Goal: Transaction & Acquisition: Purchase product/service

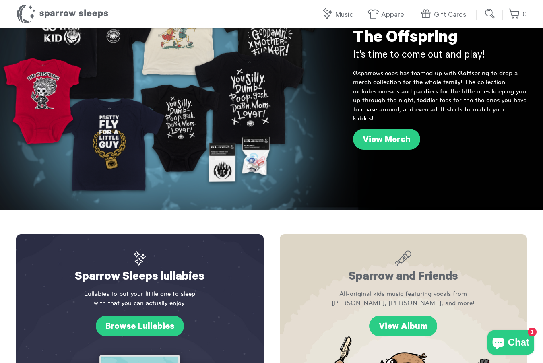
scroll to position [76, 0]
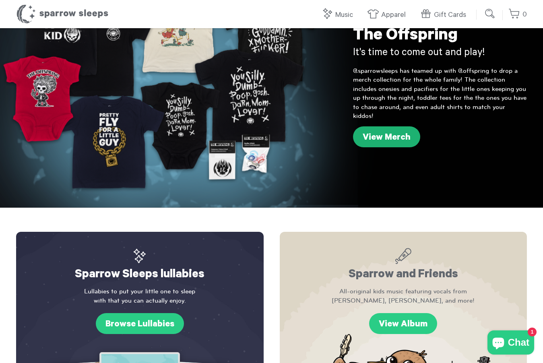
click at [369, 126] on link "View Merch" at bounding box center [386, 136] width 67 height 21
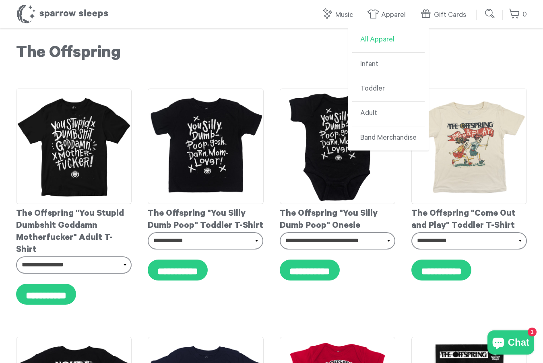
click at [384, 37] on link "All Apparel" at bounding box center [388, 40] width 72 height 25
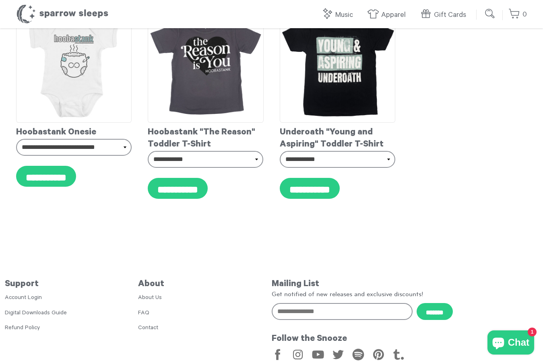
scroll to position [7240, 0]
